Goal: Task Accomplishment & Management: Manage account settings

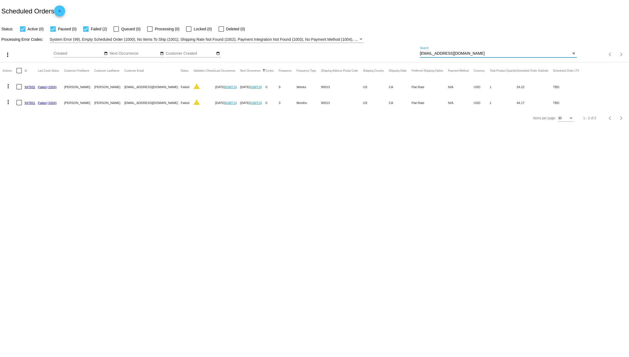
drag, startPoint x: 472, startPoint y: 52, endPoint x: 382, endPoint y: 59, distance: 90.3
click at [383, 59] on div "more_vert Aug Jan Feb Mar Apr 1" at bounding box center [314, 52] width 629 height 19
paste input "speace4@outlook"
type input "[EMAIL_ADDRESS][DOMAIN_NAME]"
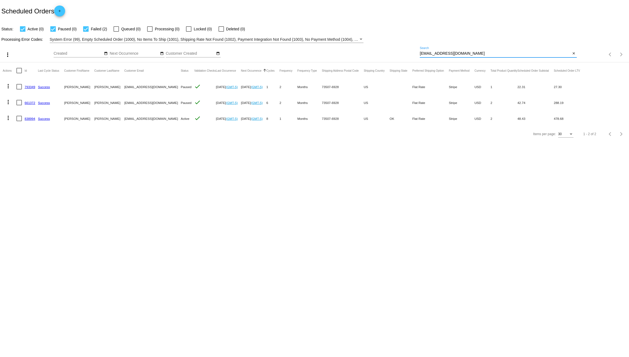
click at [30, 118] on link "838994" at bounding box center [30, 119] width 11 height 4
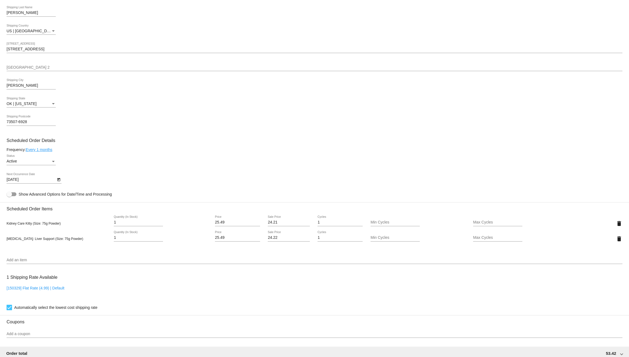
scroll to position [191, 0]
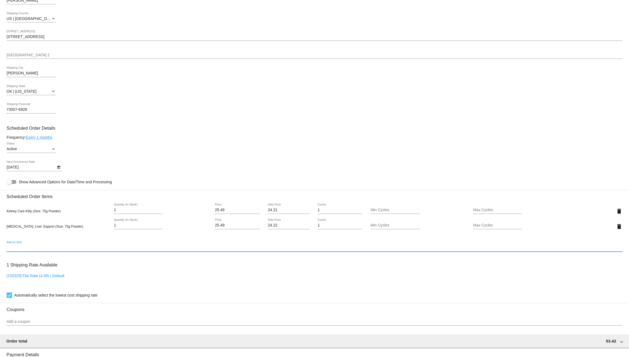
click at [31, 250] on input "Add an item" at bounding box center [315, 248] width 616 height 4
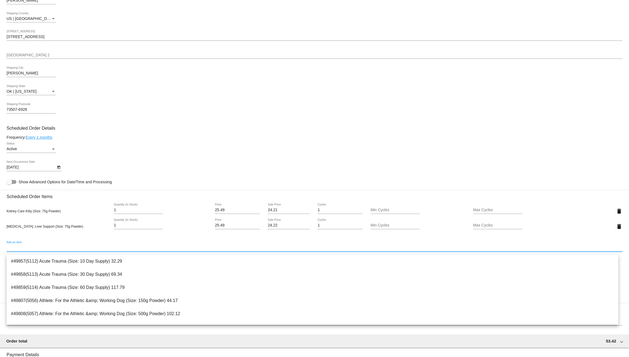
click at [249, 140] on div "Frequency: Every 1 months" at bounding box center [315, 137] width 616 height 4
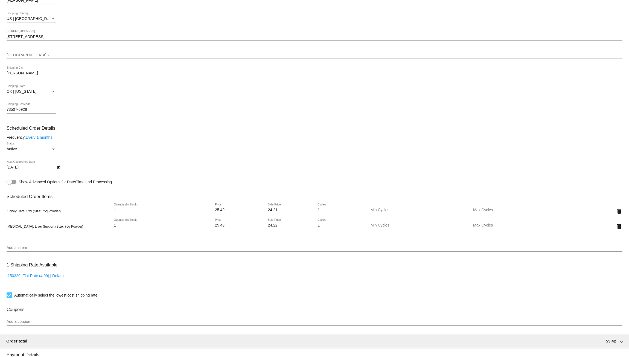
click at [62, 246] on div "Add an item" at bounding box center [315, 246] width 616 height 11
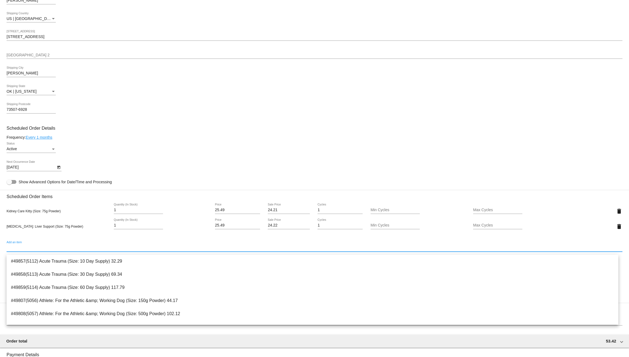
click at [248, 166] on div "9/4/2025 Next Occurrence Date" at bounding box center [315, 169] width 616 height 16
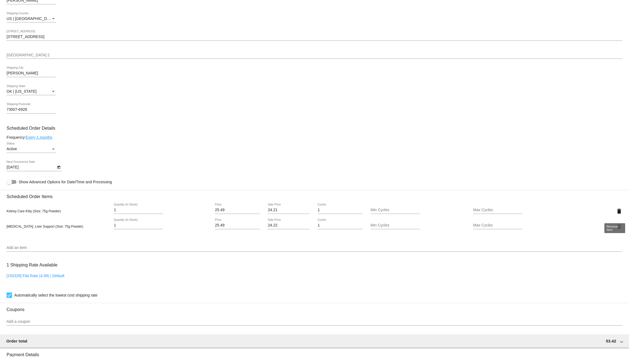
click at [616, 214] on mat-icon "delete" at bounding box center [619, 211] width 7 height 7
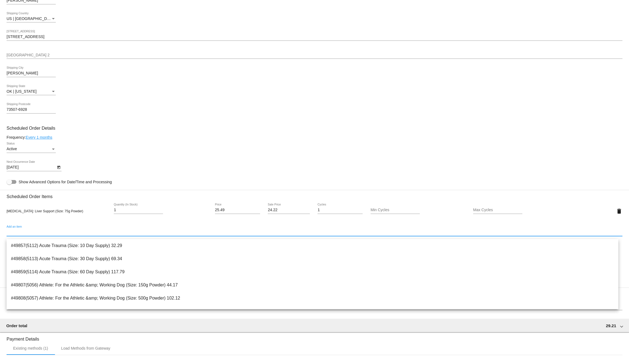
click at [43, 234] on input "Add an item" at bounding box center [315, 232] width 616 height 4
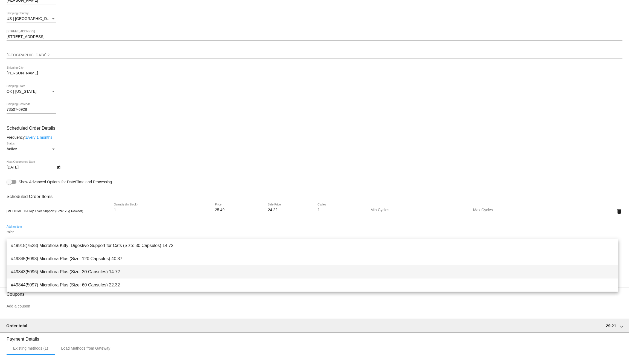
type input "micr"
click at [87, 269] on span "#49843(5096) Microflora Plus (Size: 30 Capsules) 14.72" at bounding box center [312, 271] width 603 height 13
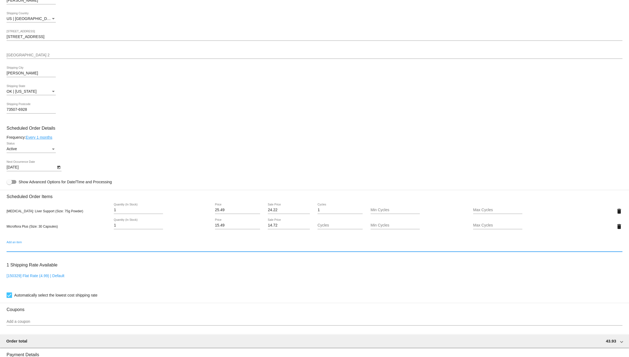
click at [238, 249] on input "Add an item" at bounding box center [315, 248] width 616 height 4
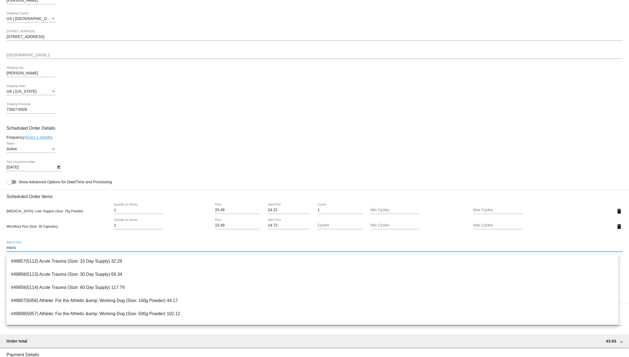
click at [36, 249] on input "micro" at bounding box center [315, 248] width 616 height 4
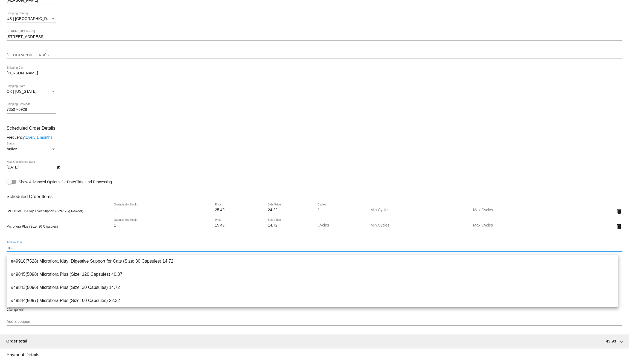
type input "micro"
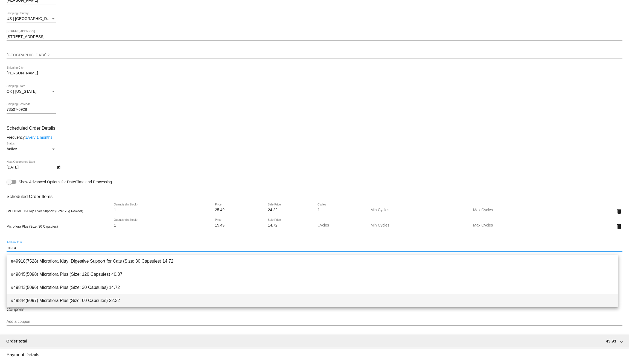
click at [76, 297] on span "#49844(5097) Microflora Plus (Size: 60 Capsules) 22.32" at bounding box center [312, 300] width 603 height 13
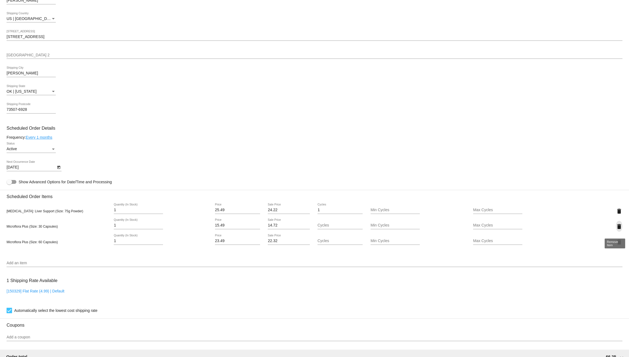
click at [616, 229] on mat-icon "delete" at bounding box center [619, 226] width 7 height 7
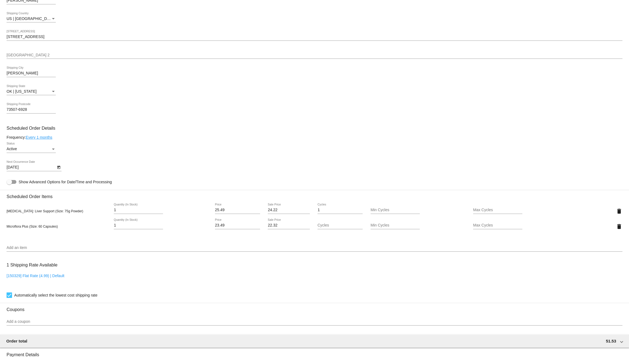
click at [59, 168] on icon "Open calendar" at bounding box center [59, 167] width 4 height 7
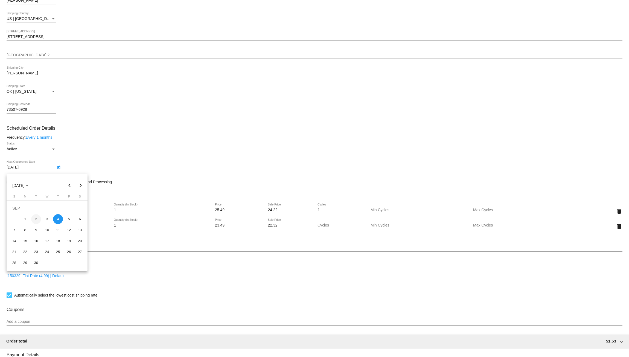
click at [39, 218] on div "2" at bounding box center [36, 219] width 10 height 10
type input "9/2/2025"
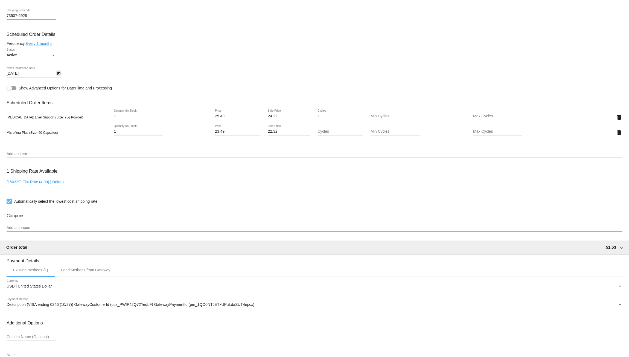
scroll to position [325, 0]
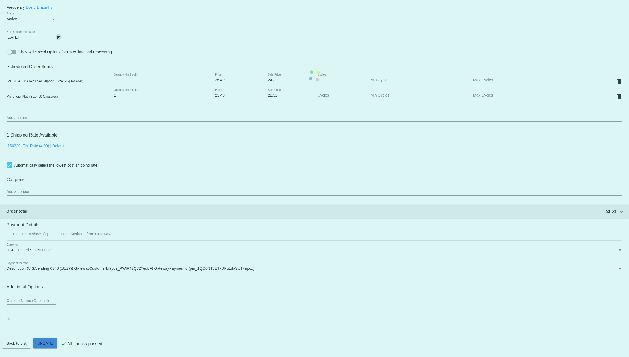
click at [48, 343] on mat-card "Customer 4295724: Sonnia Conway speace4@outlook.com Customer Shipping Enter Shi…" at bounding box center [314, 76] width 629 height 562
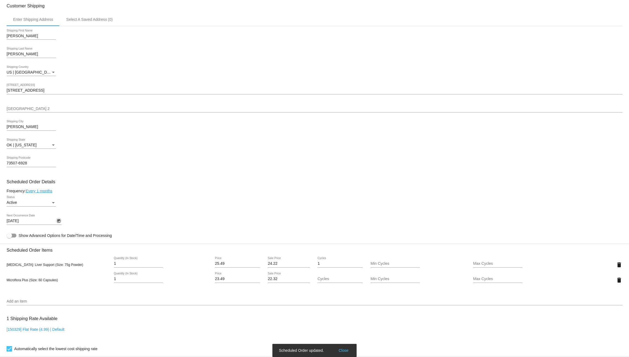
scroll to position [134, 0]
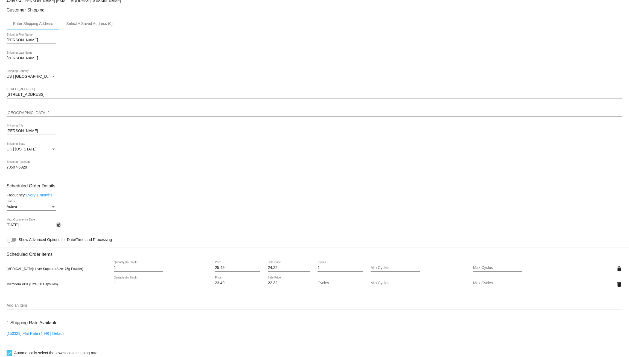
click at [22, 308] on input "Add an item" at bounding box center [315, 305] width 616 height 4
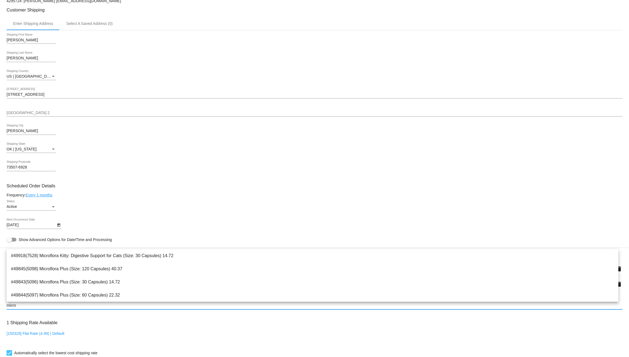
type input "micro"
click at [165, 197] on div "Frequency: Every 1 months" at bounding box center [315, 195] width 616 height 4
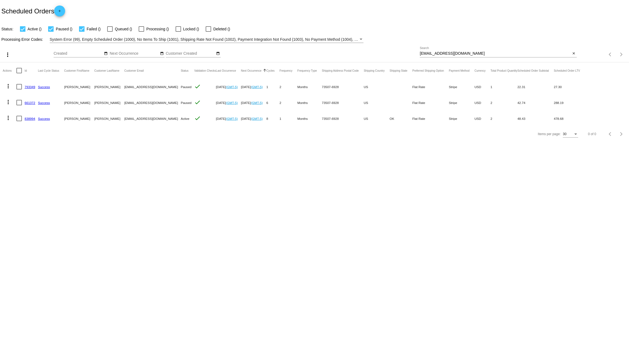
click at [28, 101] on link "661372" at bounding box center [30, 103] width 11 height 4
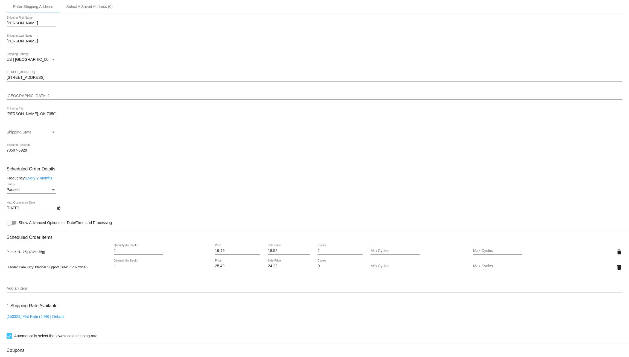
scroll to position [164, 0]
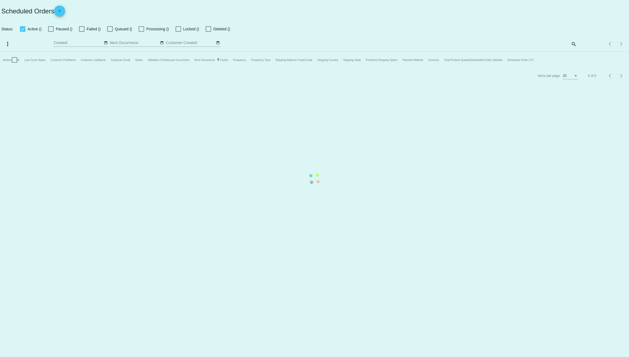
checkbox input "true"
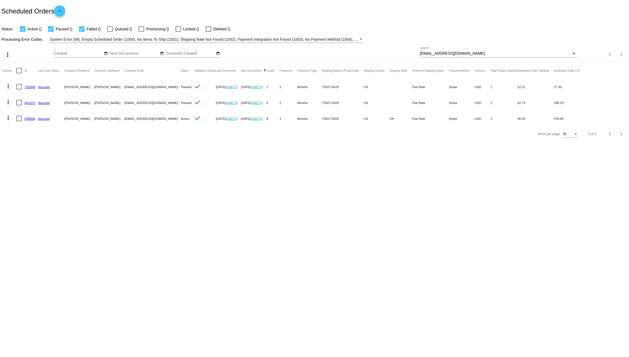
click at [31, 86] on link "793349" at bounding box center [30, 87] width 11 height 4
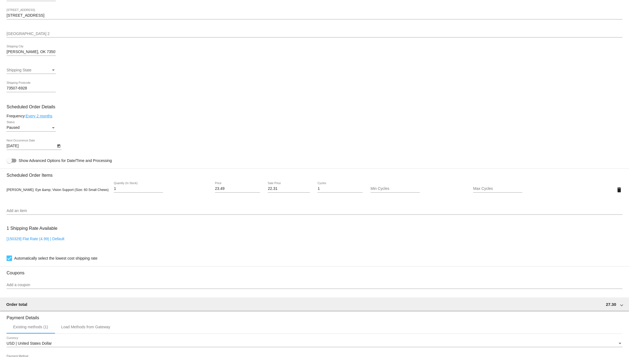
scroll to position [237, 0]
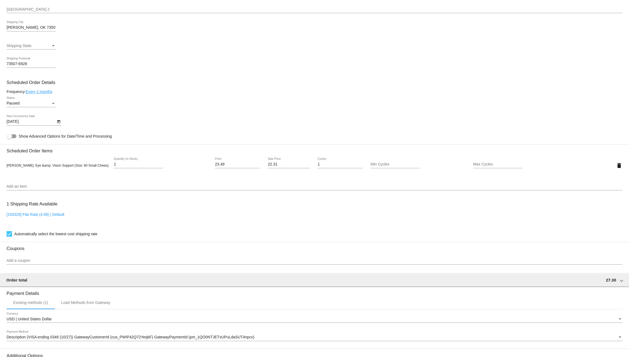
click at [229, 88] on mat-card-content "Customer 4295724: [PERSON_NAME] [EMAIL_ADDRESS][DOMAIN_NAME] Customer Shipping …" at bounding box center [315, 142] width 616 height 515
